Goal: Information Seeking & Learning: Understand process/instructions

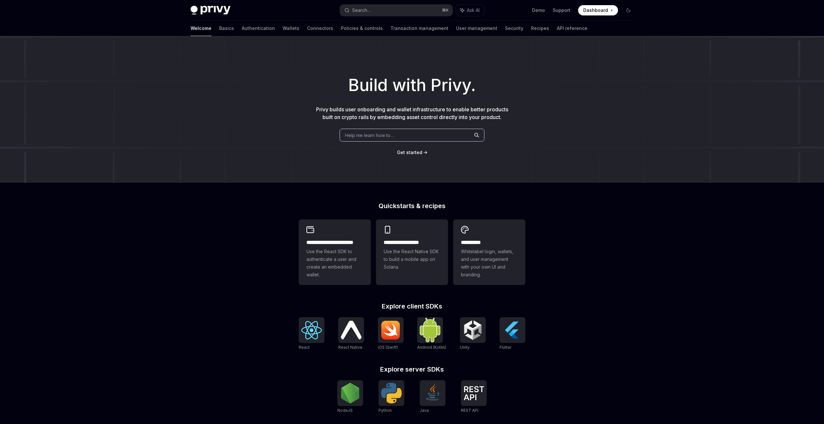
click at [438, 135] on div "Help me learn how to…" at bounding box center [412, 135] width 145 height 13
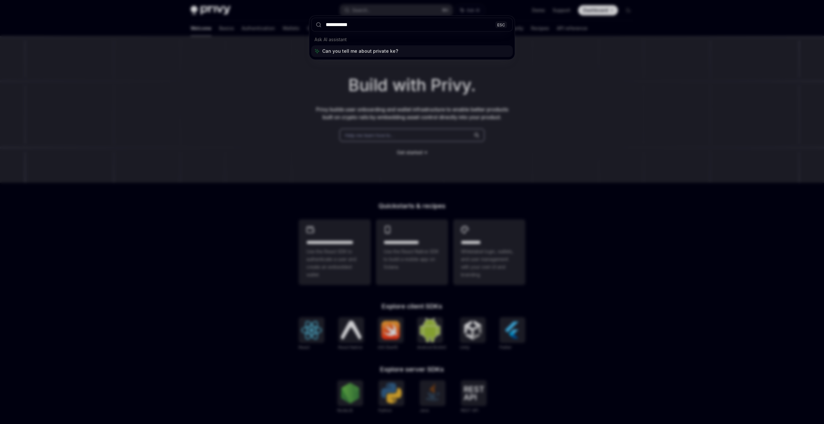
type input "**********"
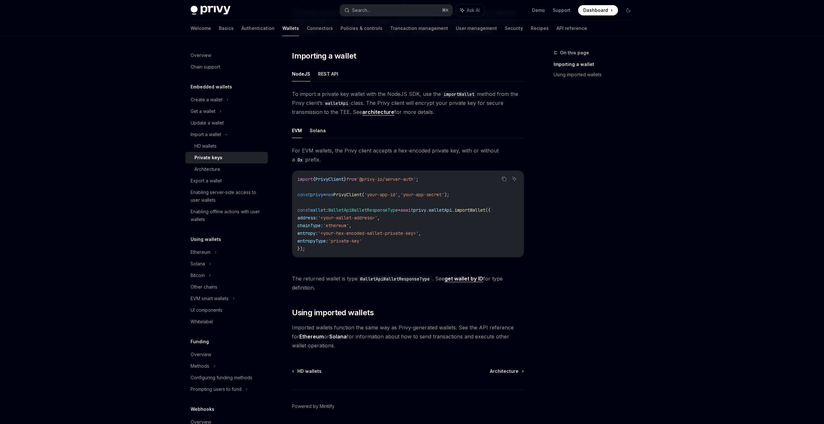
scroll to position [112, 0]
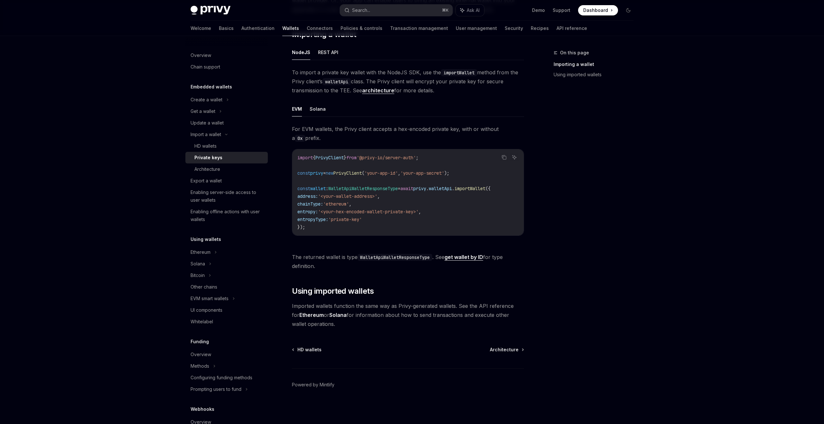
click at [221, 157] on div "Private keys" at bounding box center [229, 158] width 70 height 8
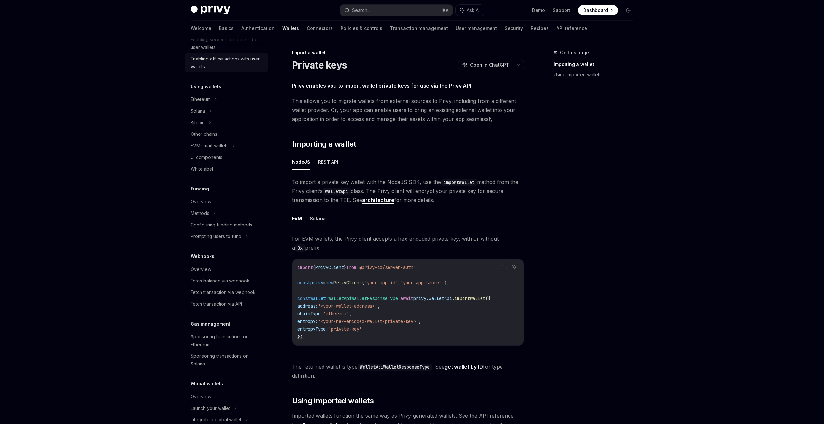
scroll to position [167, 0]
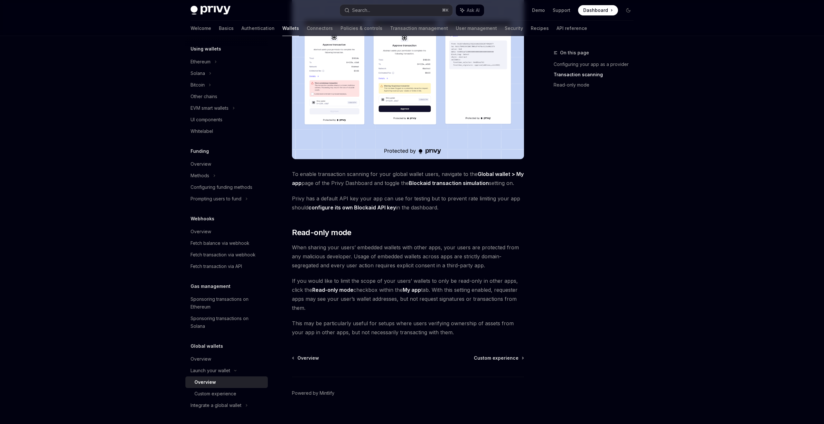
scroll to position [397, 0]
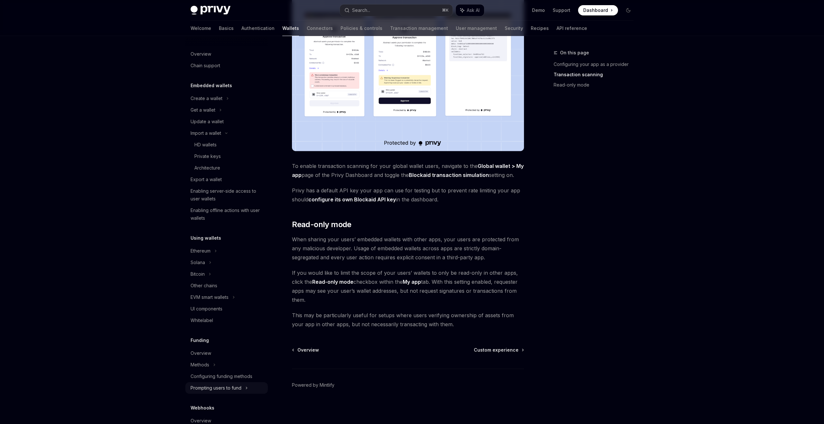
scroll to position [0, 0]
click at [205, 301] on div "EVM smart wallets" at bounding box center [210, 299] width 38 height 8
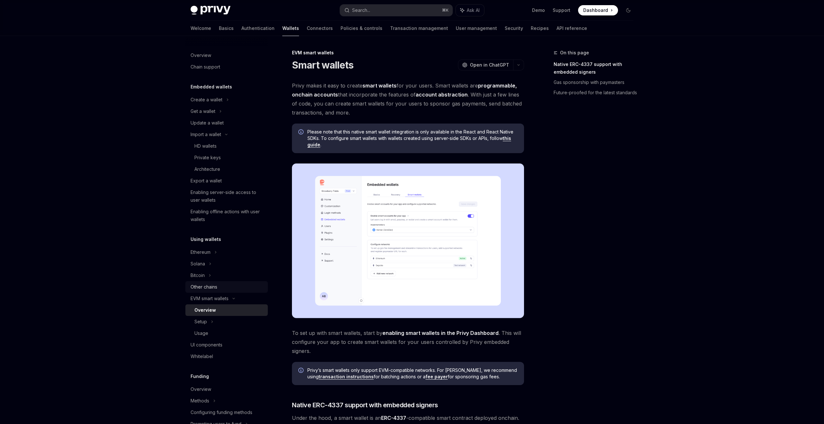
click at [197, 289] on div "Other chains" at bounding box center [204, 287] width 27 height 8
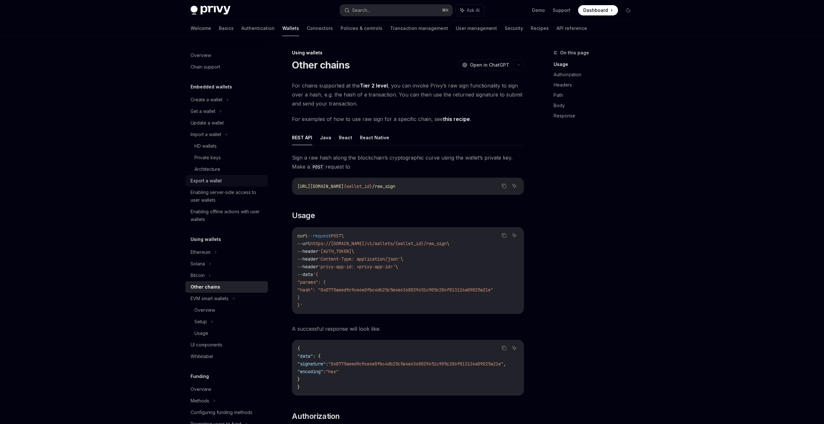
click at [197, 182] on div "Export a wallet" at bounding box center [206, 181] width 31 height 8
type textarea "*"
